Goal: Transaction & Acquisition: Download file/media

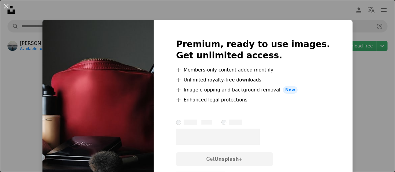
scroll to position [9, 0]
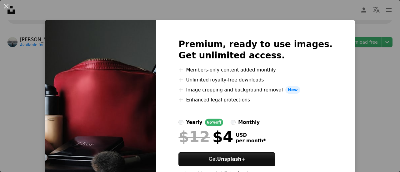
click at [352, 68] on div "An X shape Premium, ready to use images. Get unlimited access. A plus sign Memb…" at bounding box center [200, 86] width 400 height 172
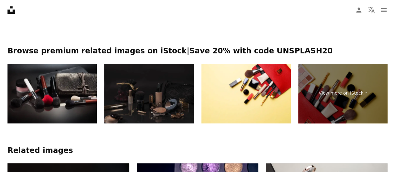
scroll to position [323, 0]
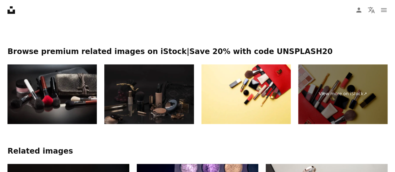
click at [147, 96] on img at bounding box center [148, 94] width 89 height 60
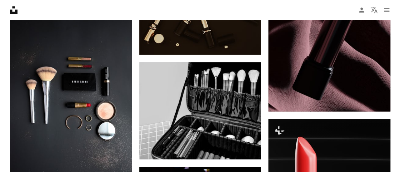
scroll to position [1543, 0]
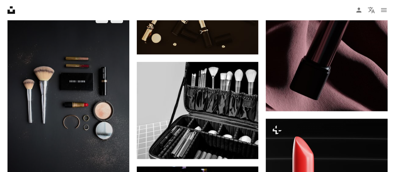
click at [88, 95] on img at bounding box center [68, 98] width 122 height 182
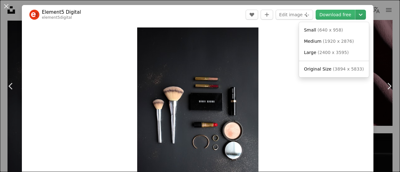
click at [355, 12] on icon "Chevron down" at bounding box center [360, 14] width 10 height 7
click at [335, 64] on link "Original Size ( 3894 x 5833 )" at bounding box center [333, 69] width 65 height 11
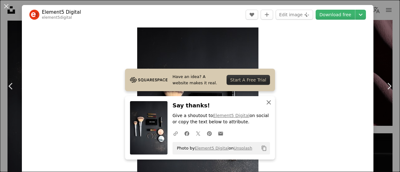
click at [267, 99] on icon "An X shape" at bounding box center [268, 102] width 7 height 7
